Goal: Transaction & Acquisition: Purchase product/service

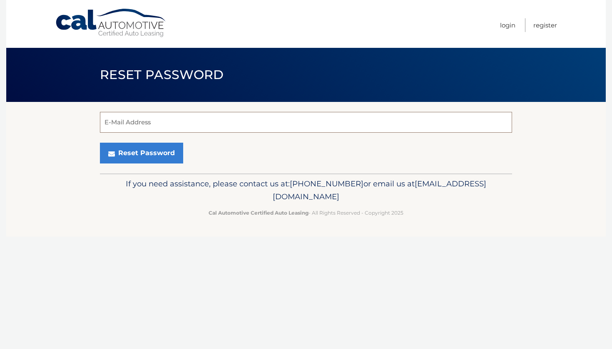
click at [179, 119] on input "E-Mail Address" at bounding box center [306, 122] width 412 height 21
type input "ajmrios"
type input "ajmrios@gmail.com"
click at [156, 155] on button "Reset Password" at bounding box center [141, 153] width 83 height 21
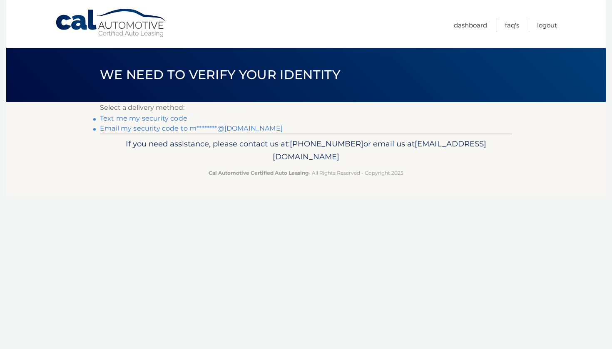
click at [118, 129] on link "Email my security code to m********@[DOMAIN_NAME]" at bounding box center [191, 128] width 183 height 8
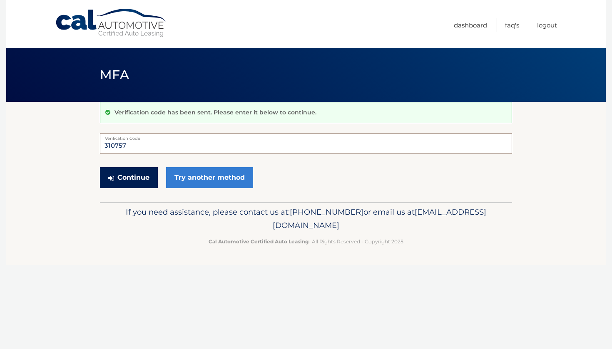
type input "310757"
click at [141, 177] on button "Continue" at bounding box center [129, 177] width 58 height 21
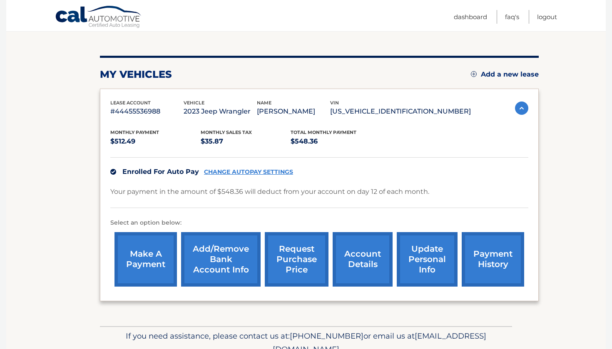
scroll to position [86, 0]
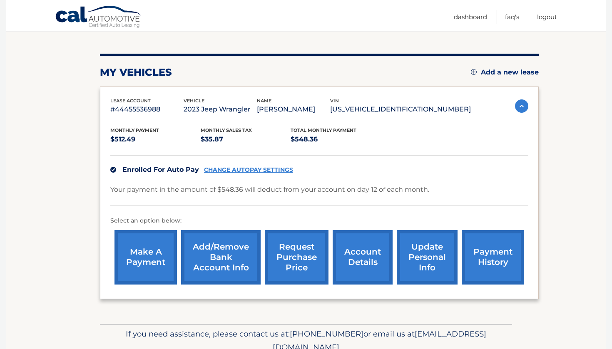
click at [157, 249] on link "make a payment" at bounding box center [145, 257] width 62 height 55
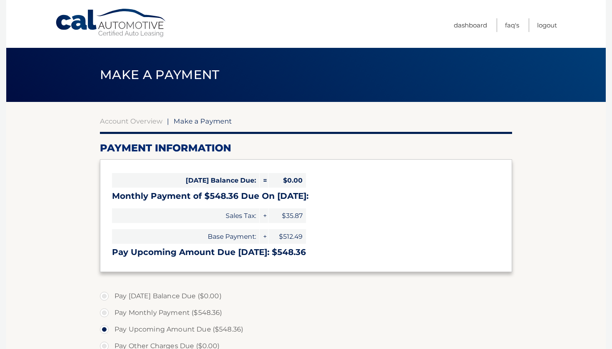
select select "YzZjOGE1YTgtZWZlMi00Y2JjLTkyZGUtNWI0ZGY5NDVhMDFl"
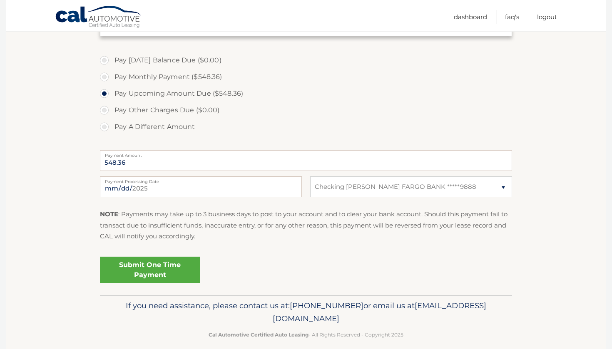
scroll to position [243, 0]
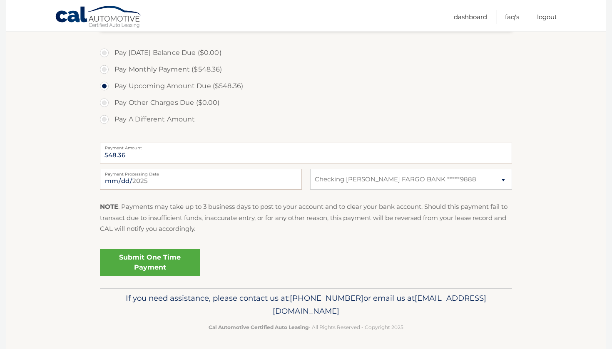
click at [161, 261] on link "Submit One Time Payment" at bounding box center [150, 262] width 100 height 27
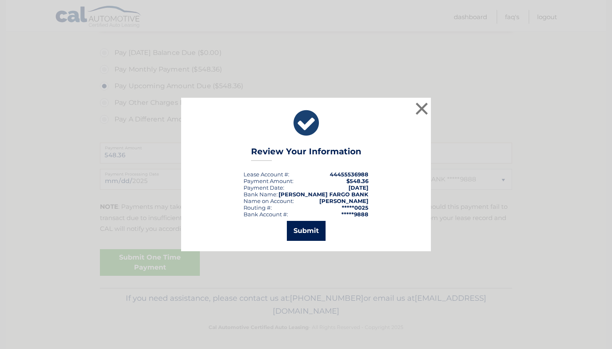
click at [312, 229] on button "Submit" at bounding box center [306, 231] width 39 height 20
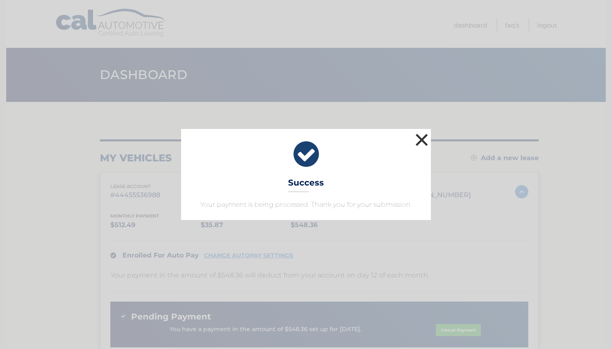
click at [425, 134] on button "×" at bounding box center [421, 140] width 17 height 17
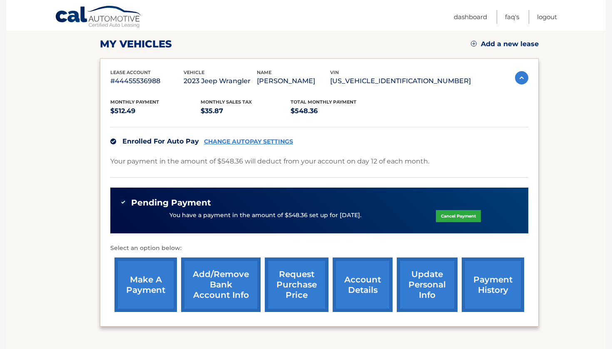
scroll to position [132, 0]
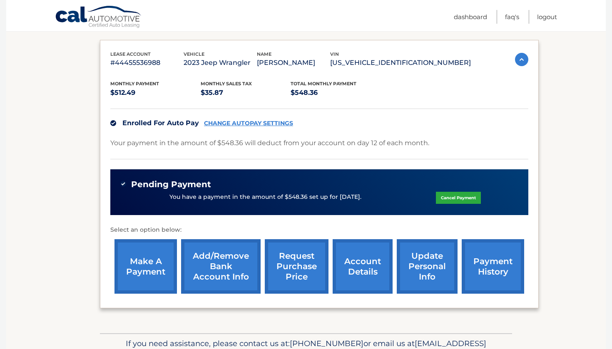
click at [167, 263] on link "make a payment" at bounding box center [145, 266] width 62 height 55
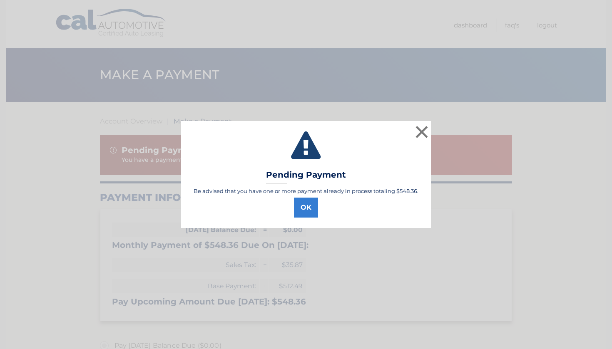
select select "YzZjOGE1YTgtZWZlMi00Y2JjLTkyZGUtNWI0ZGY5NDVhMDFl"
click at [305, 211] on button "OK" at bounding box center [306, 208] width 24 height 20
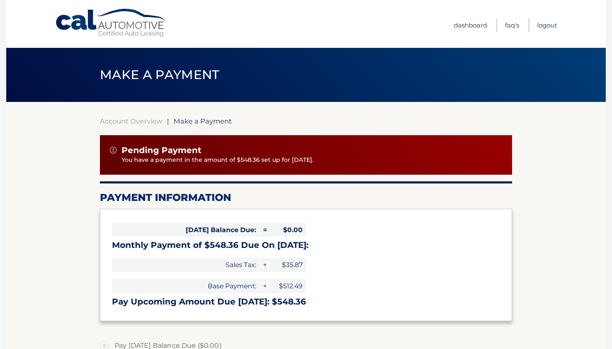
click at [550, 25] on link "Logout" at bounding box center [547, 25] width 20 height 14
